Goal: Navigation & Orientation: Find specific page/section

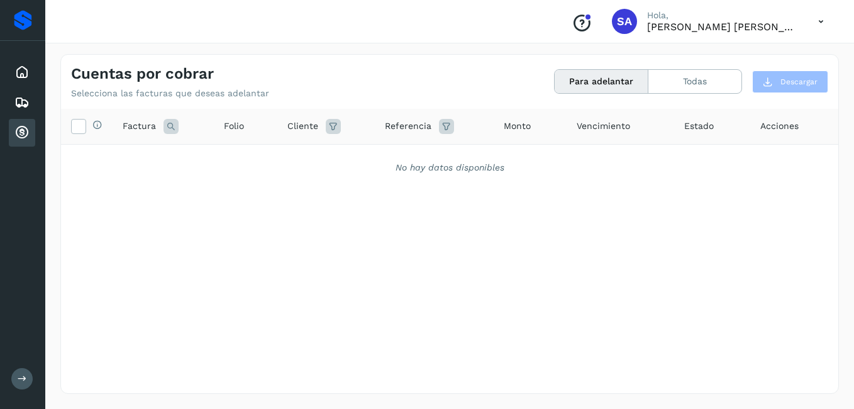
click at [35, 65] on div "Inicio Embarques Cuentas por cobrar" at bounding box center [22, 102] width 45 height 123
click at [30, 69] on div "Inicio" at bounding box center [22, 72] width 26 height 28
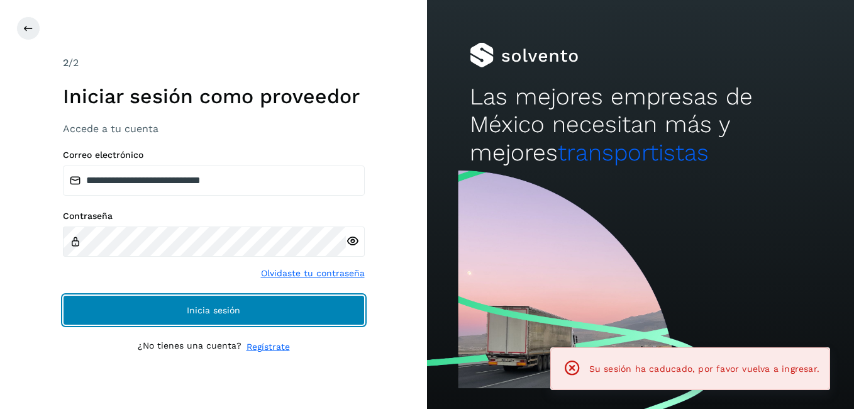
click at [134, 312] on button "Inicia sesión" at bounding box center [214, 310] width 302 height 30
